Goal: Transaction & Acquisition: Purchase product/service

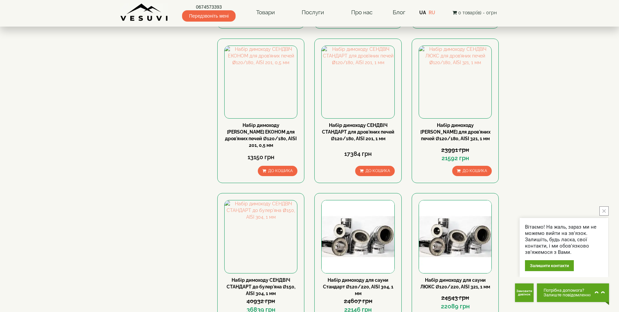
scroll to position [266, 0]
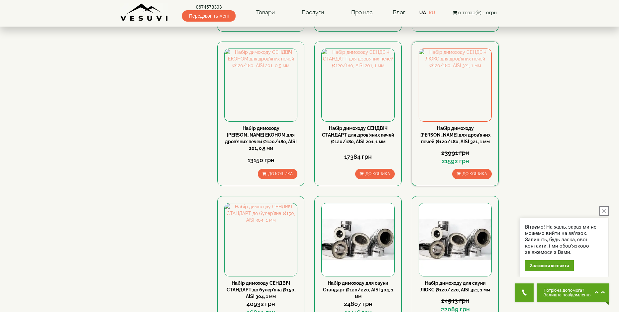
click at [445, 126] on link "Набір димоходу [PERSON_NAME] для дров'яних печей Ø120/180, AISI 321, 1 мм" at bounding box center [455, 135] width 70 height 19
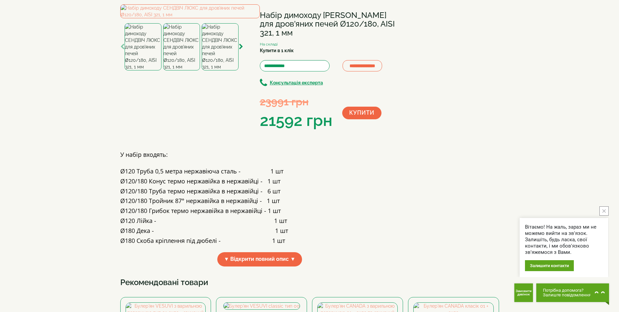
scroll to position [33, 0]
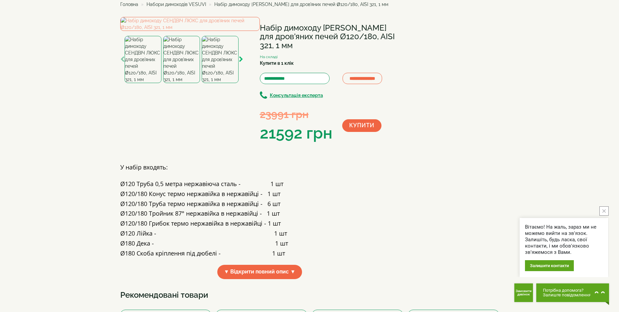
click at [241, 62] on icon "button" at bounding box center [241, 59] width 4 height 6
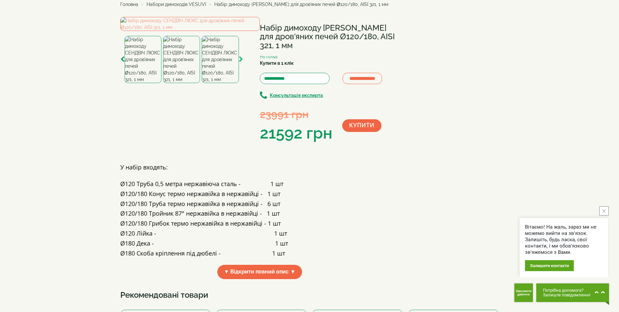
click at [241, 62] on icon "button" at bounding box center [241, 59] width 4 height 6
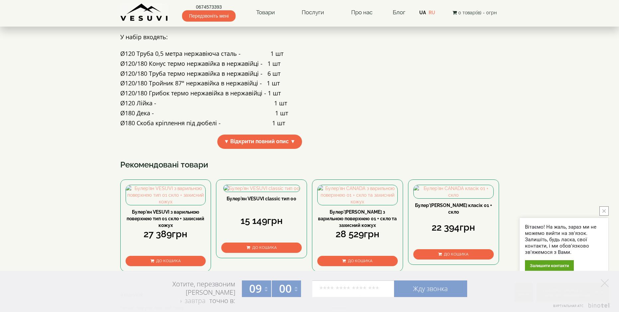
scroll to position [0, 0]
